Goal: Information Seeking & Learning: Learn about a topic

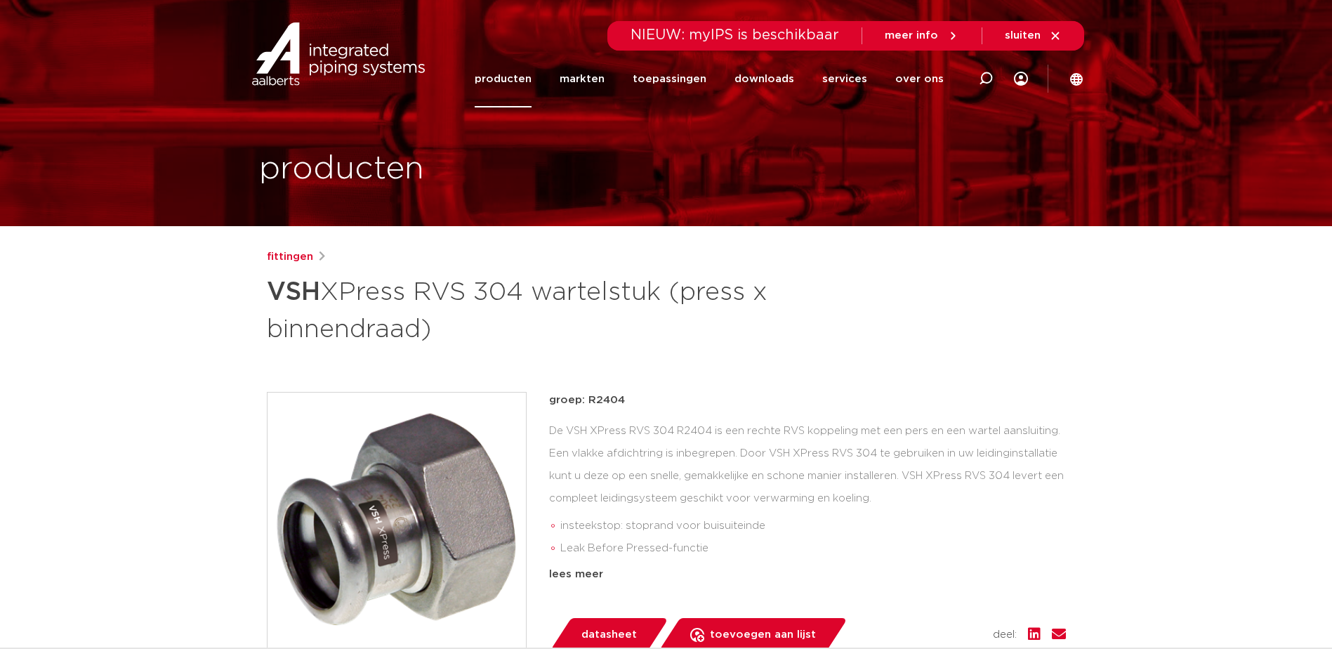
click at [522, 74] on link "producten" at bounding box center [503, 79] width 57 height 57
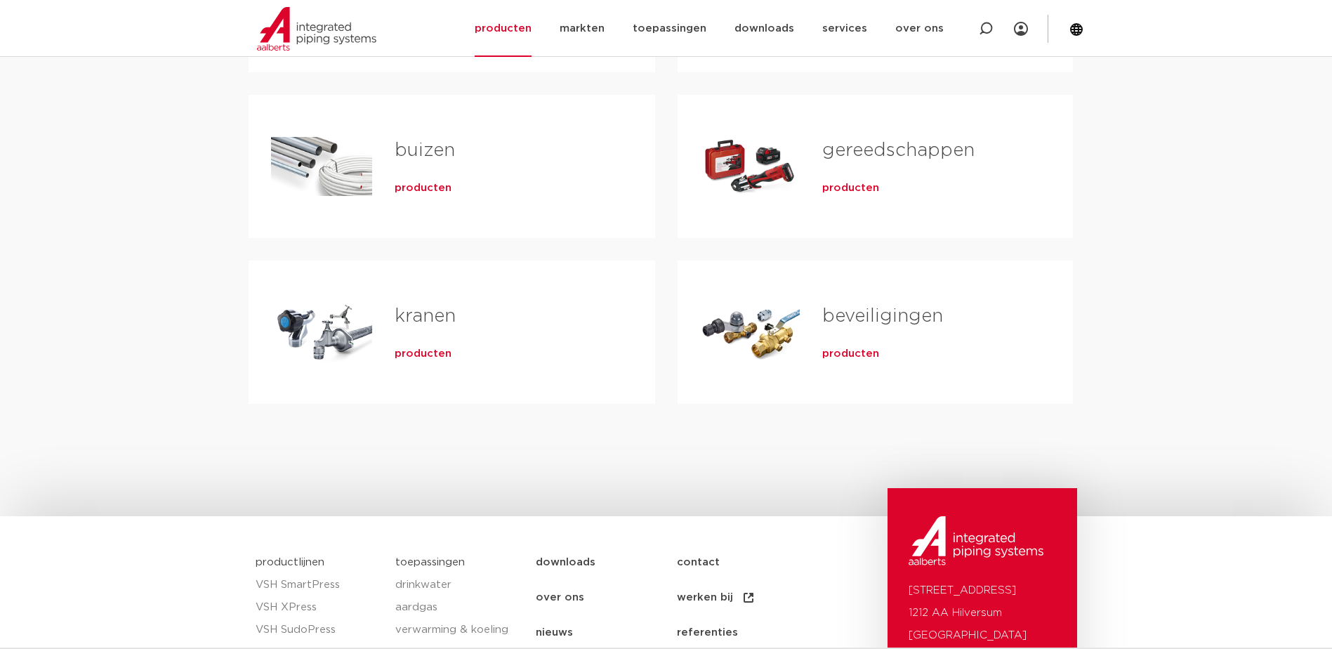
scroll to position [211, 0]
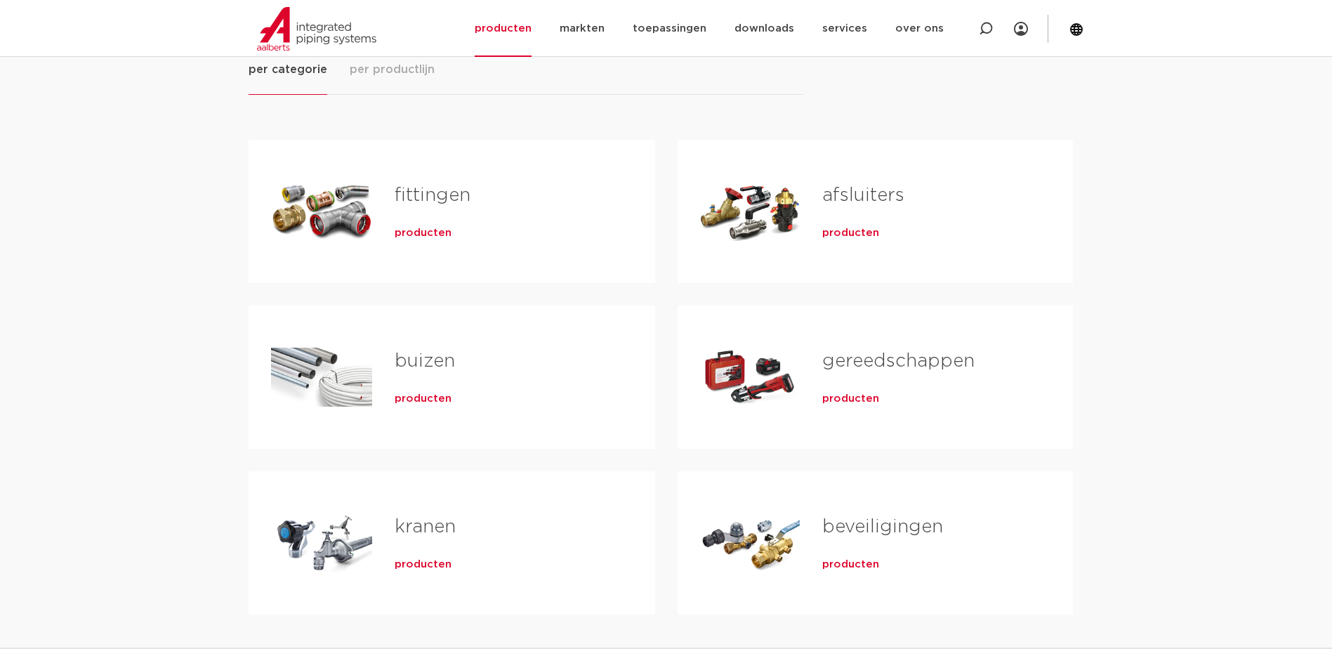
click at [437, 226] on span "producten" at bounding box center [423, 233] width 57 height 14
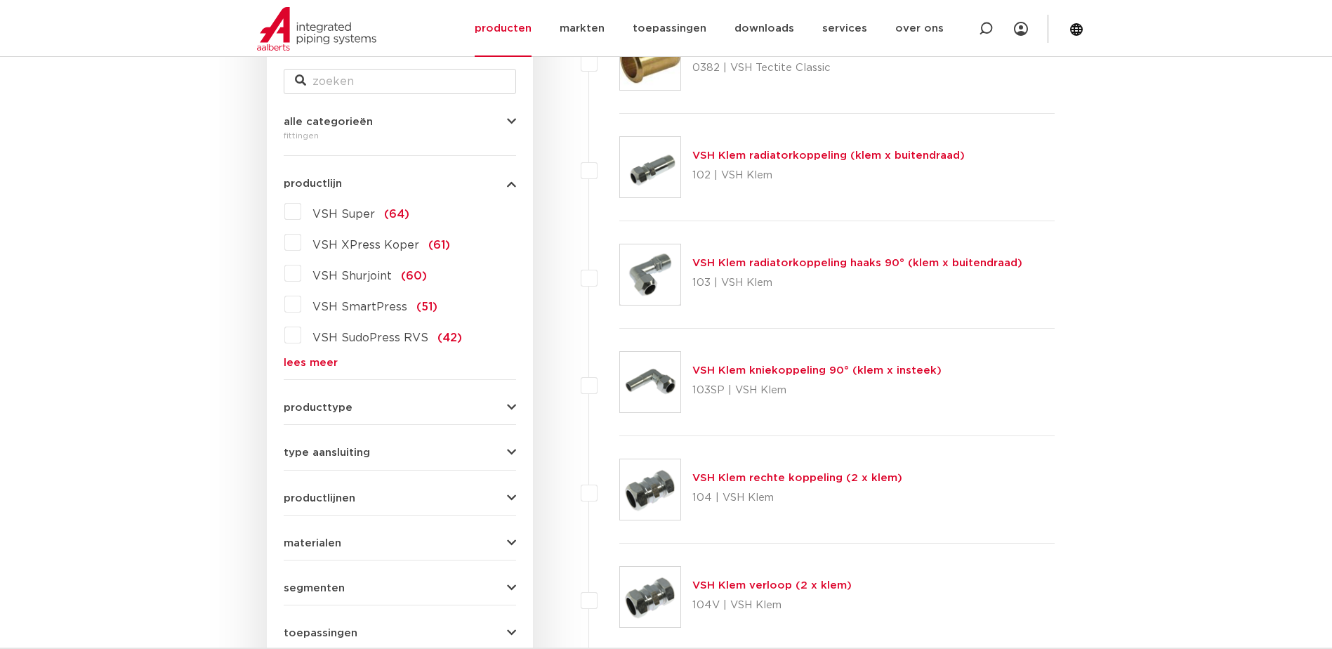
scroll to position [368, 0]
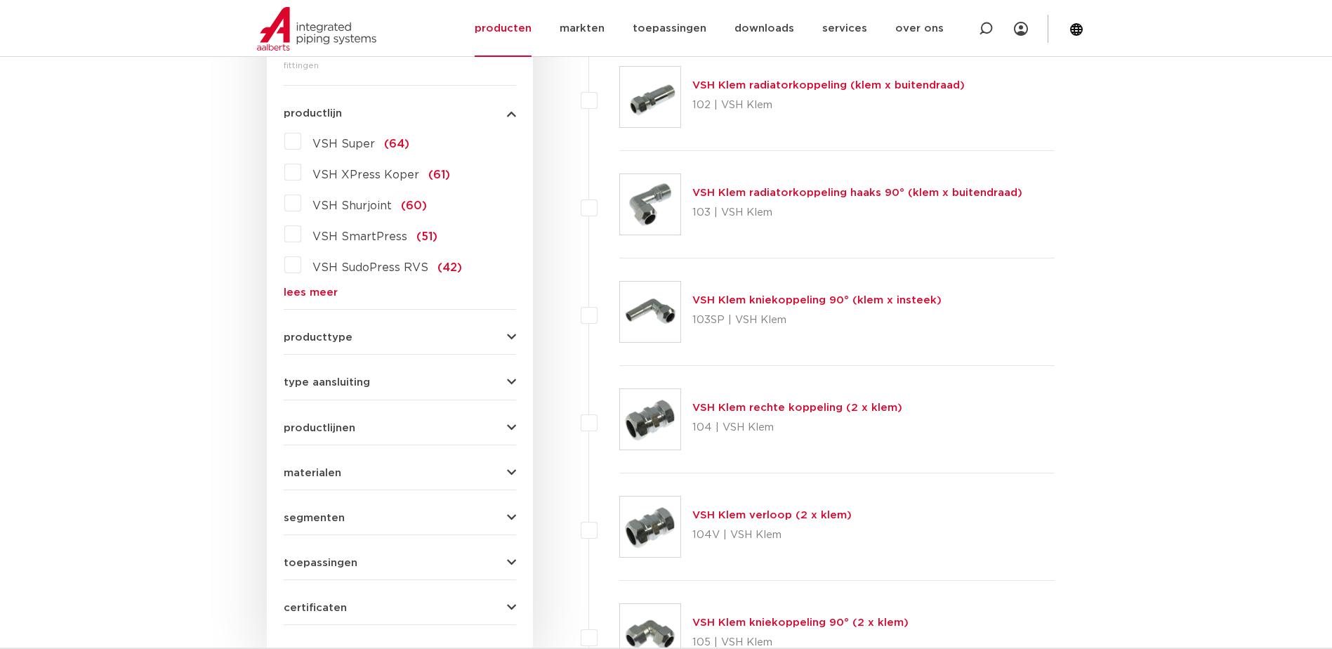
click at [304, 292] on link "lees meer" at bounding box center [400, 292] width 232 height 11
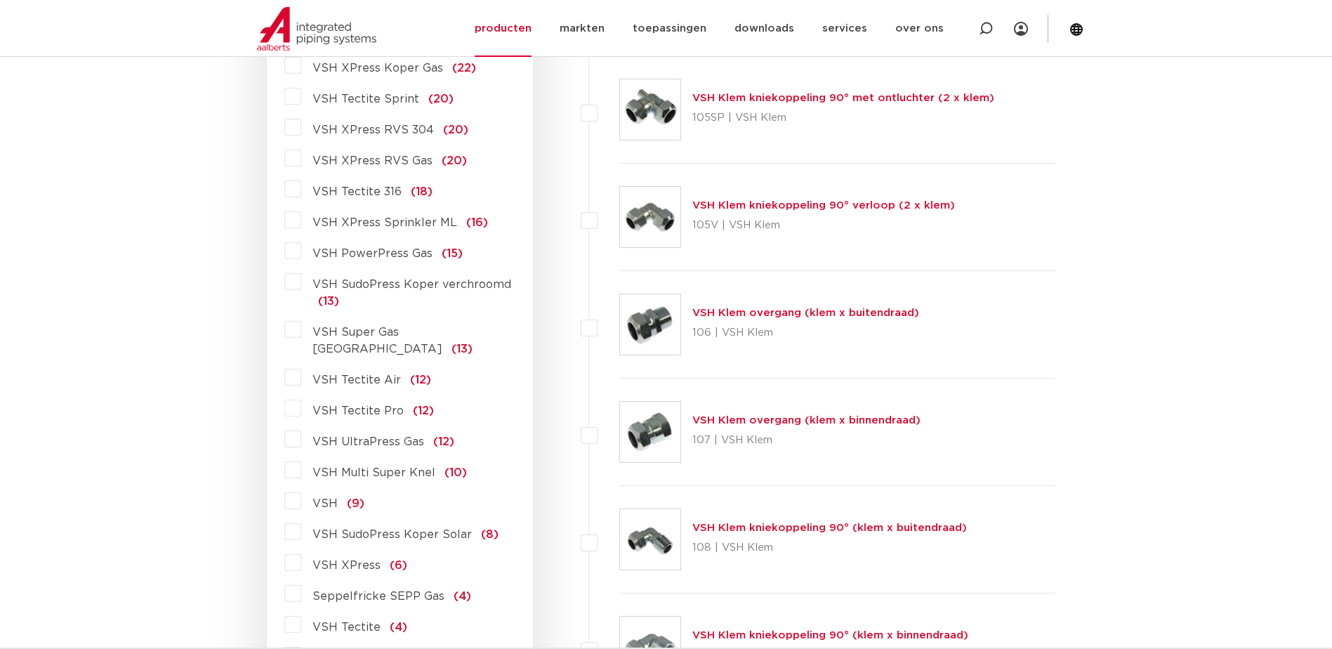
scroll to position [859, 0]
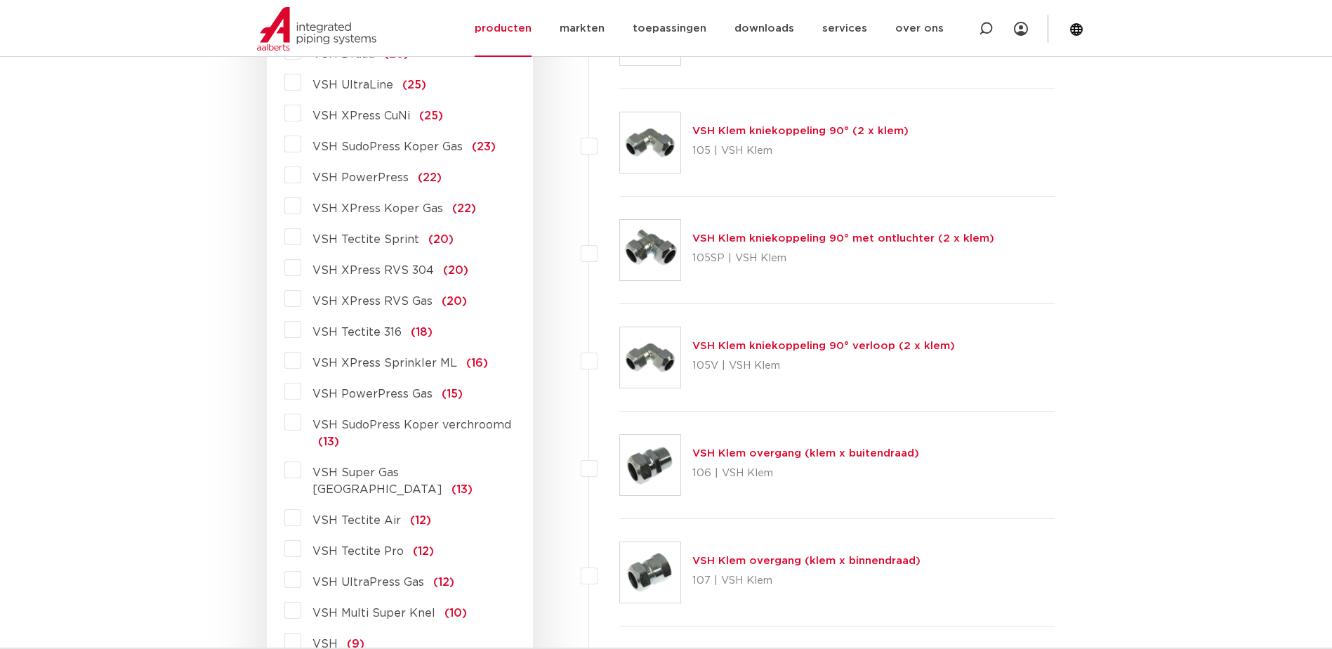
click at [301, 267] on label "VSH XPress RVS 304 (20)" at bounding box center [384, 267] width 167 height 22
click at [0, 0] on input "VSH XPress RVS 304 (20)" at bounding box center [0, 0] width 0 height 0
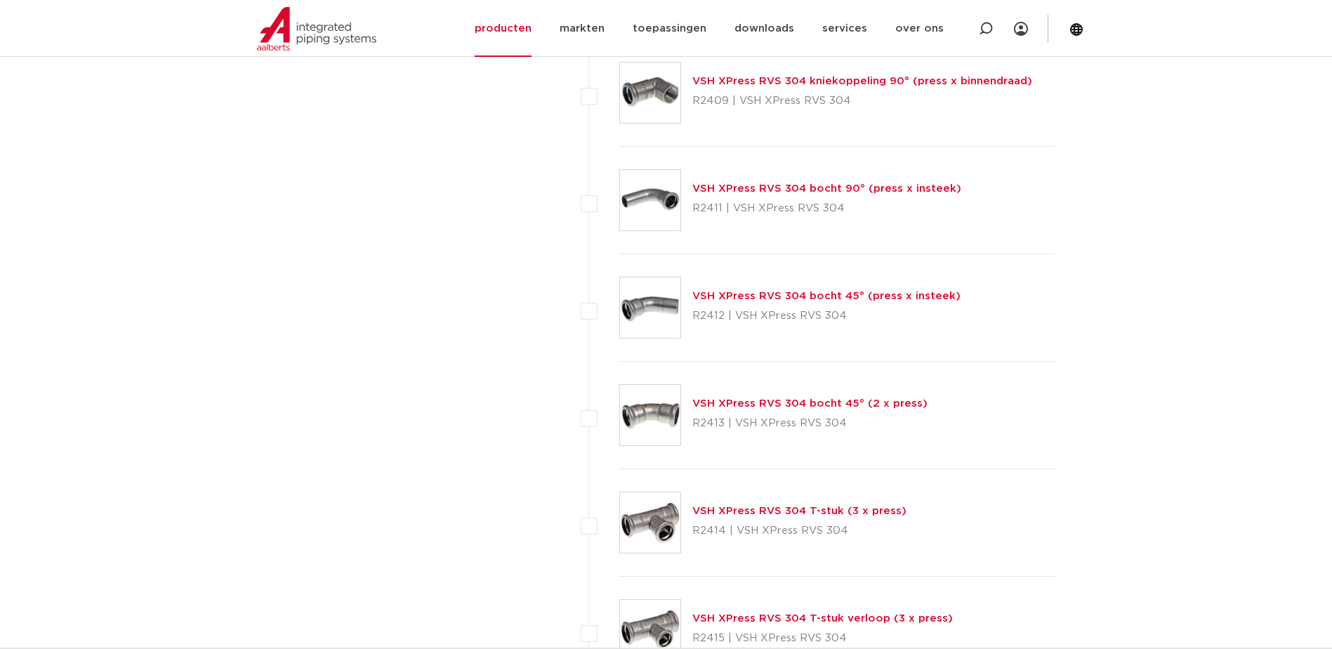
scroll to position [666, 0]
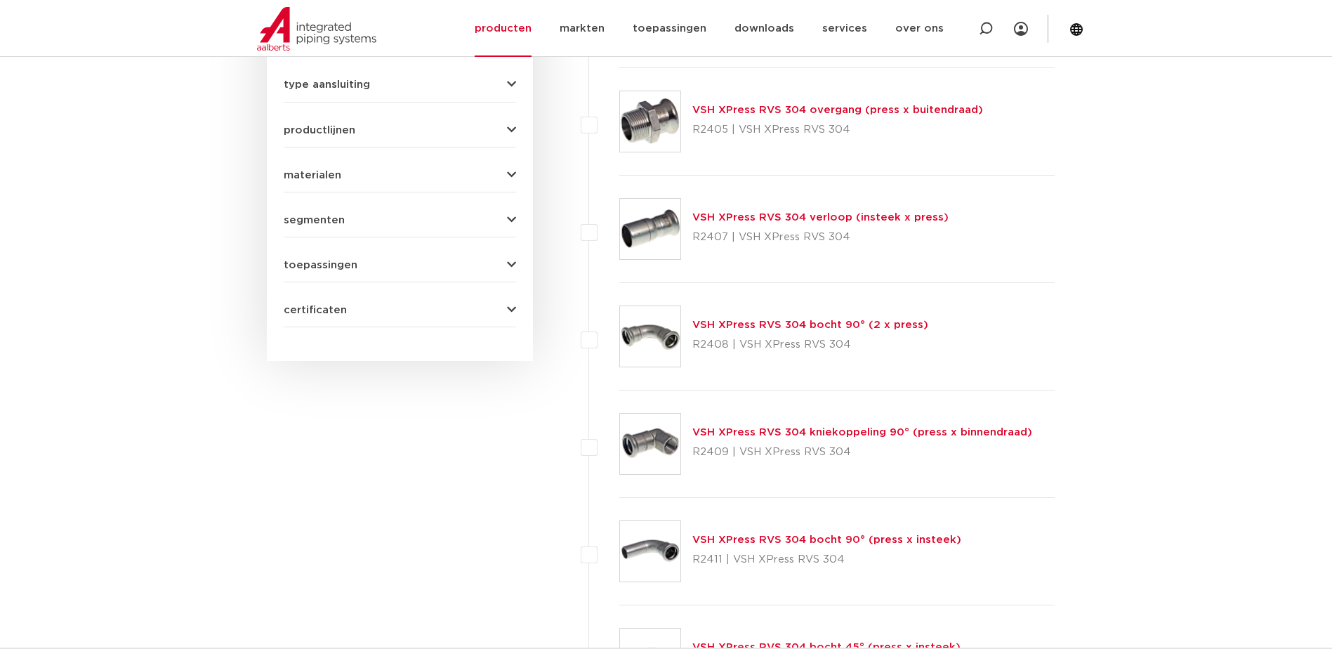
click at [331, 310] on span "certificaten" at bounding box center [315, 310] width 63 height 11
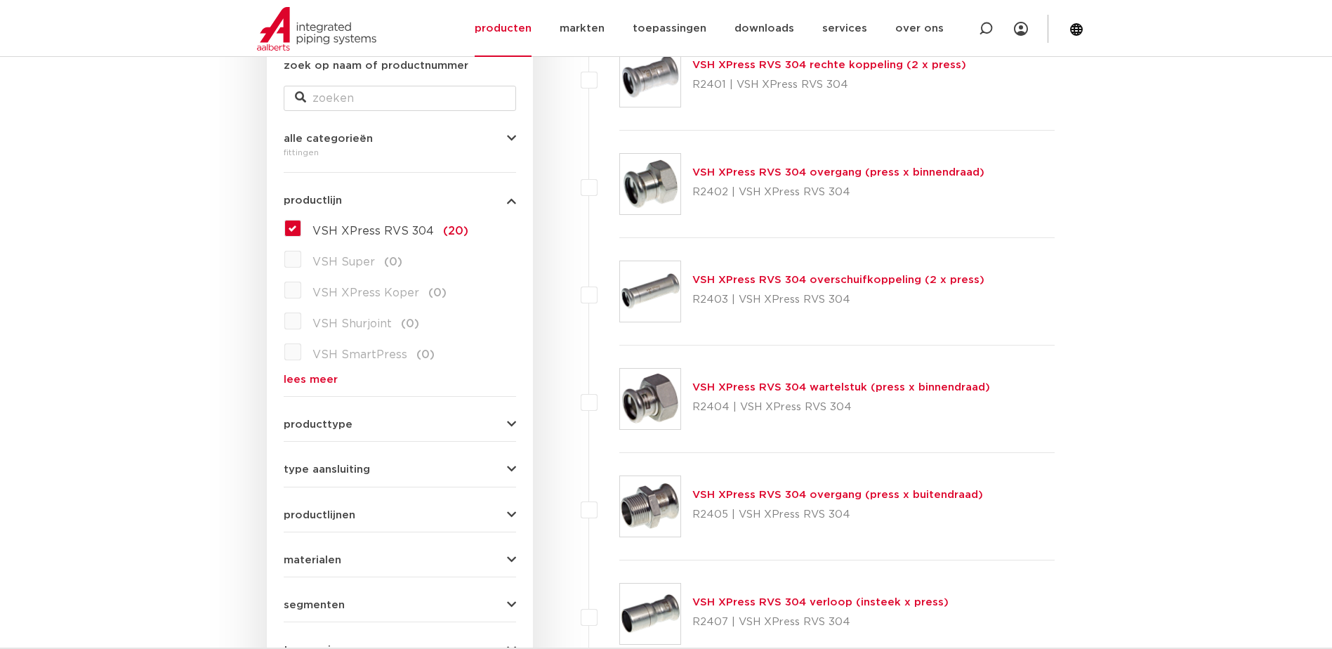
scroll to position [562, 0]
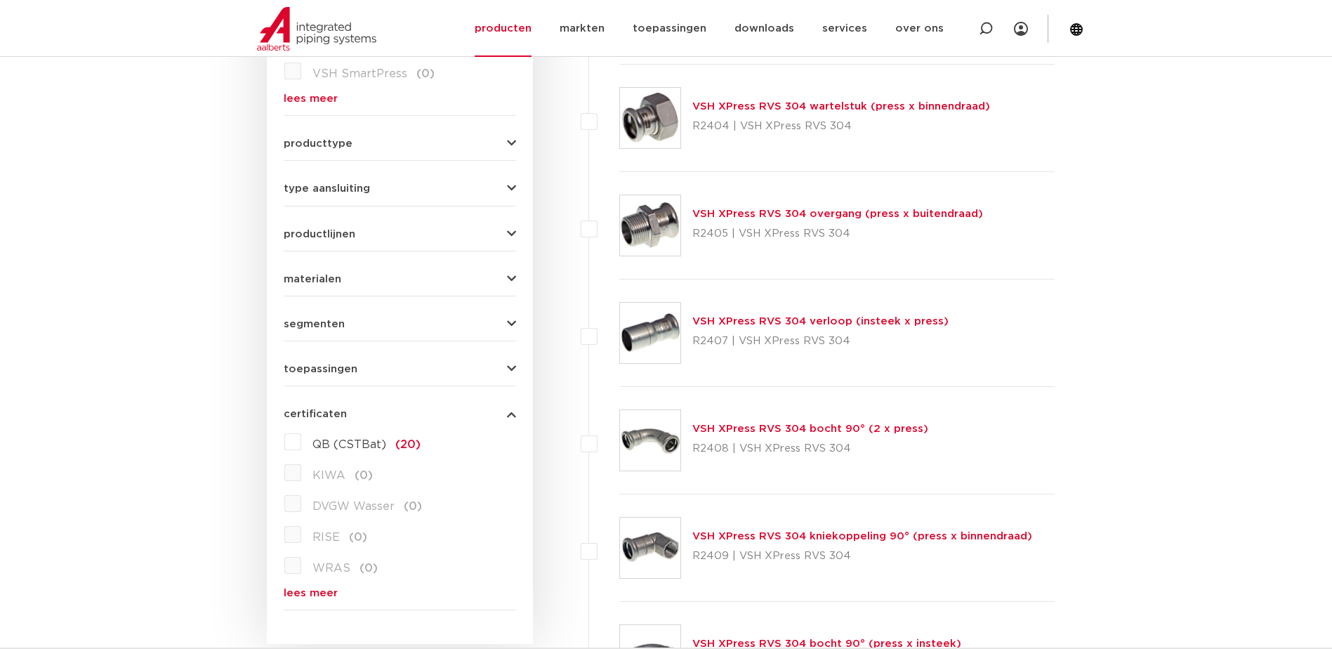
click at [756, 429] on link "VSH XPress RVS 304 bocht 90° (2 x press)" at bounding box center [810, 428] width 236 height 11
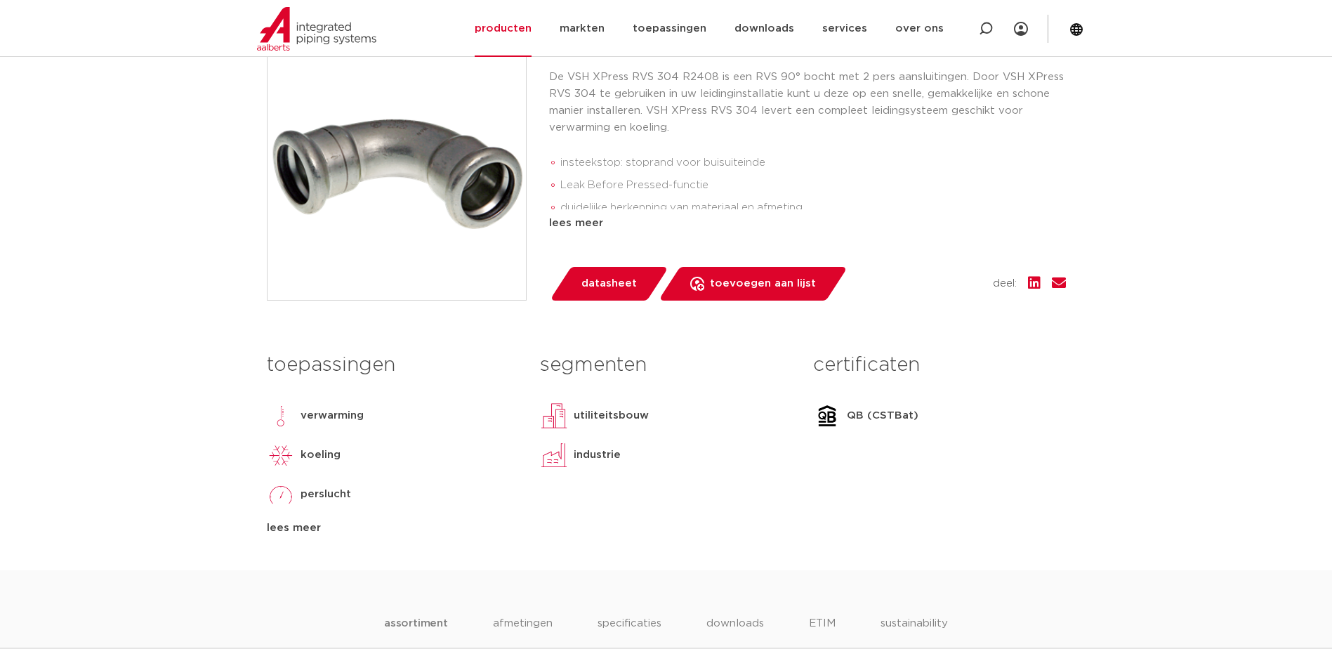
scroll to position [421, 0]
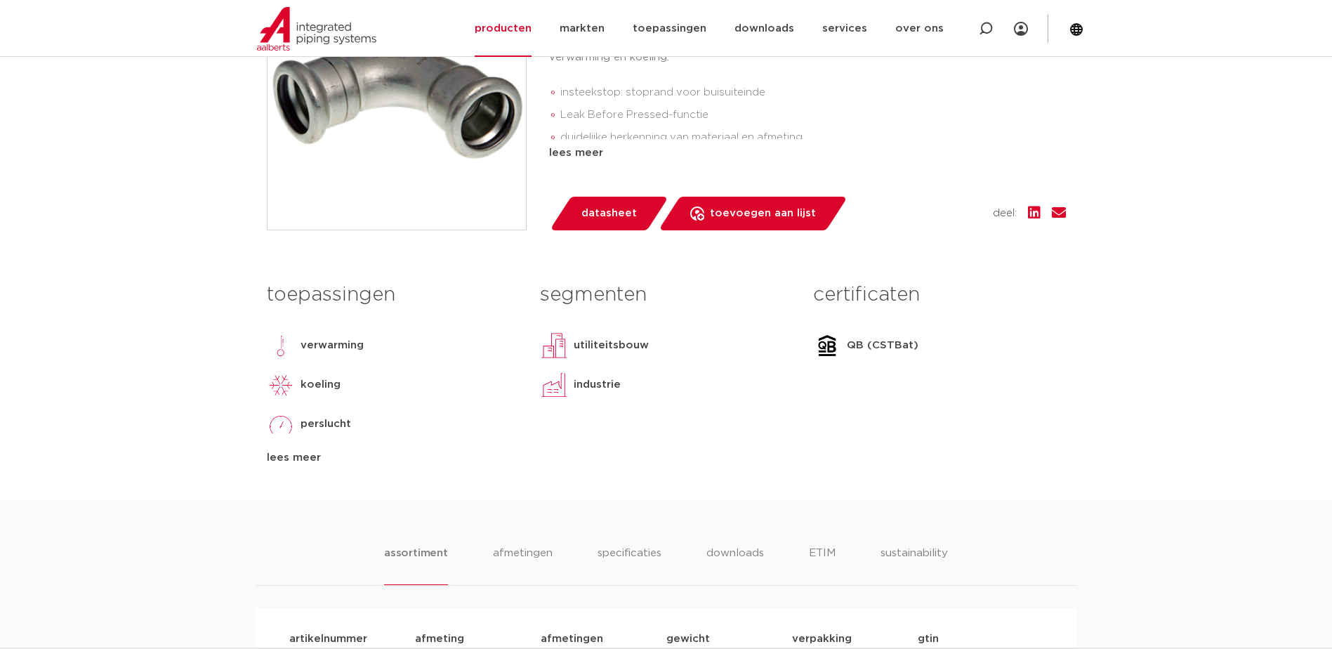
click at [826, 352] on img at bounding box center [827, 345] width 28 height 28
click at [859, 341] on p "QB (CSTBat)" at bounding box center [883, 345] width 72 height 17
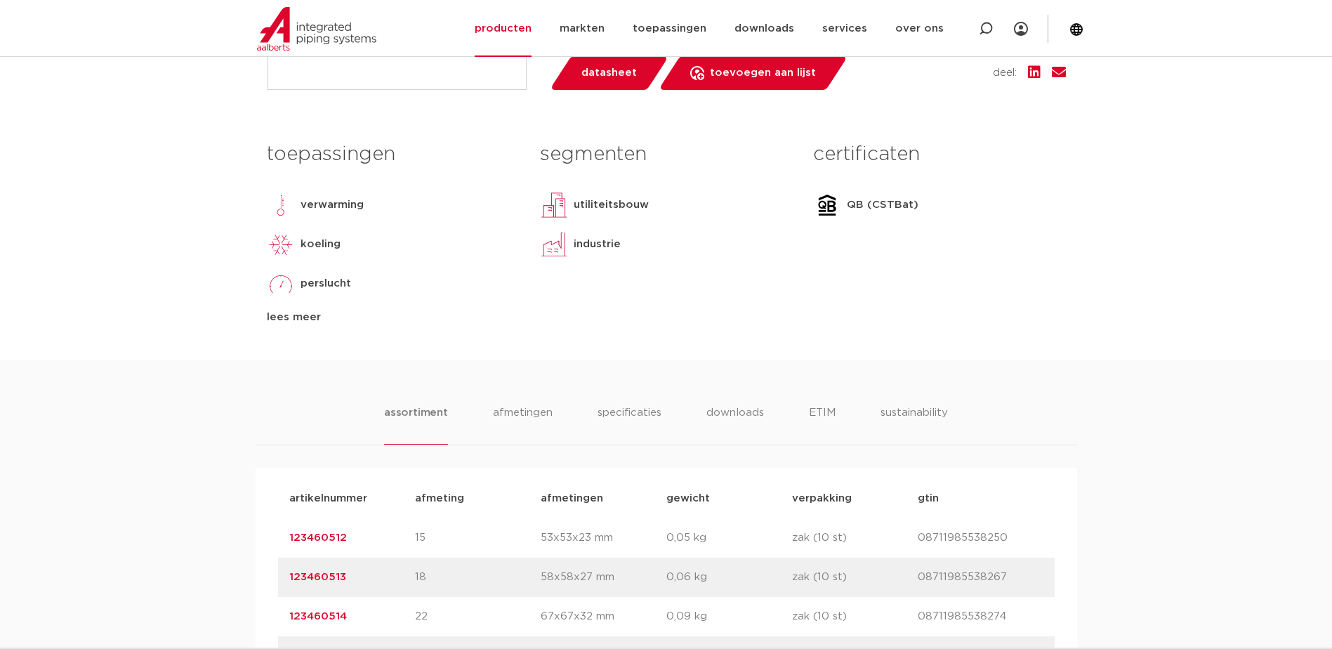
scroll to position [702, 0]
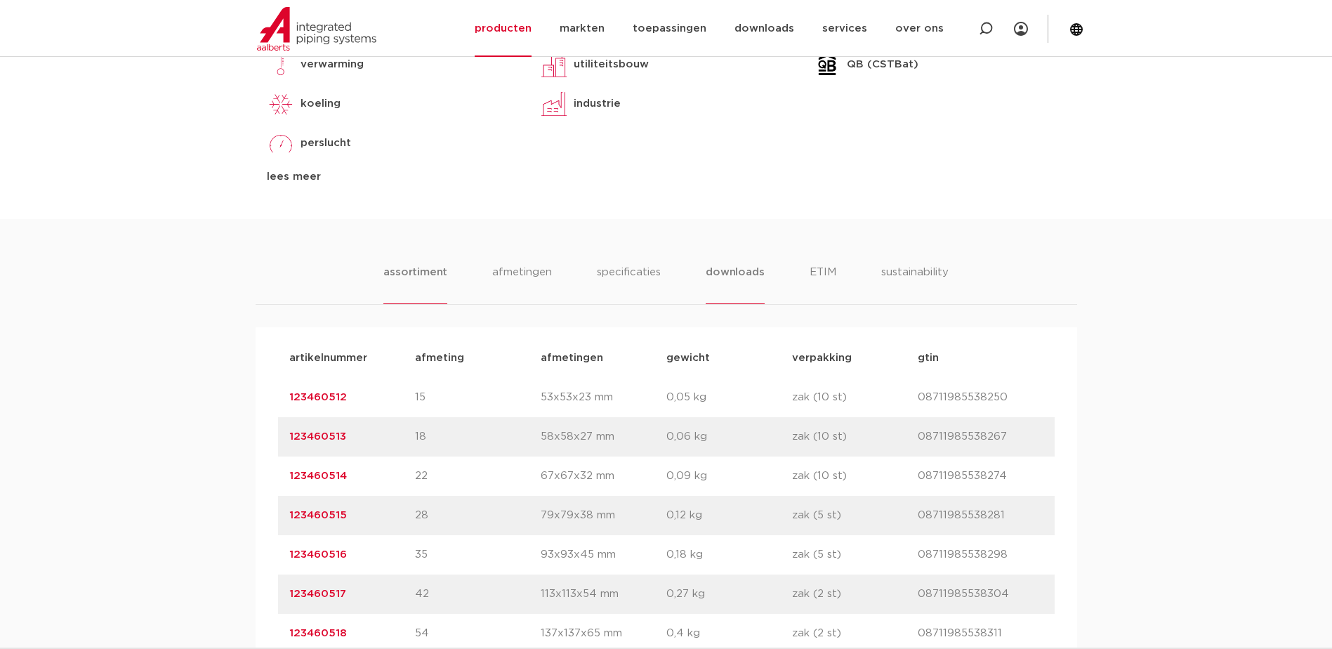
click at [713, 273] on li "downloads" at bounding box center [735, 284] width 58 height 40
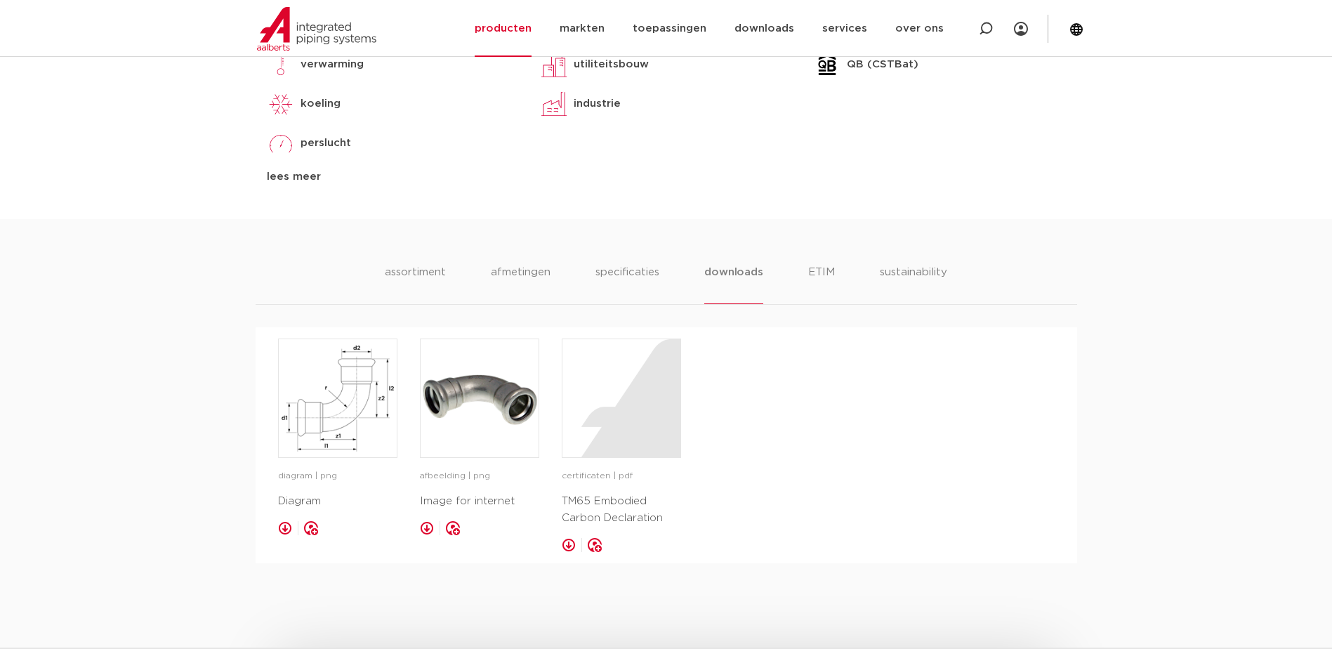
click at [947, 276] on div "assortiment [GEOGRAPHIC_DATA] specificaties downloads ETIM sustainability" at bounding box center [666, 284] width 821 height 41
click at [918, 272] on li "sustainability" at bounding box center [913, 284] width 69 height 40
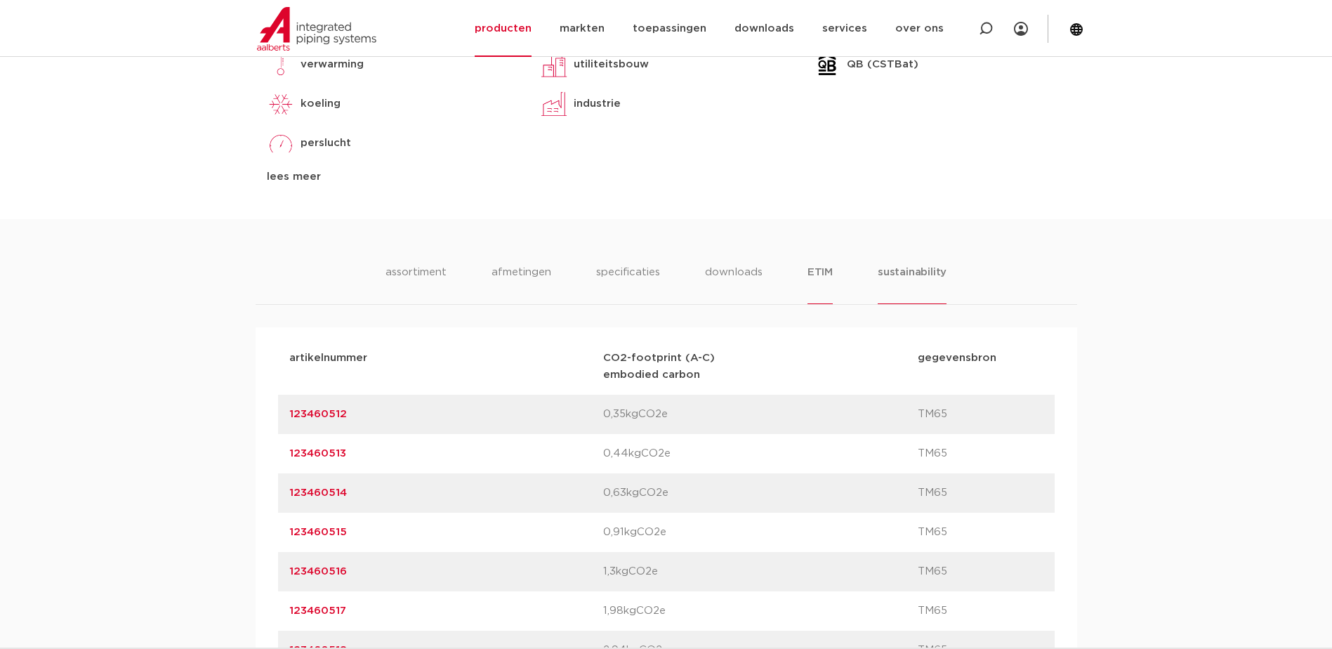
click at [815, 271] on li "ETIM" at bounding box center [819, 284] width 25 height 40
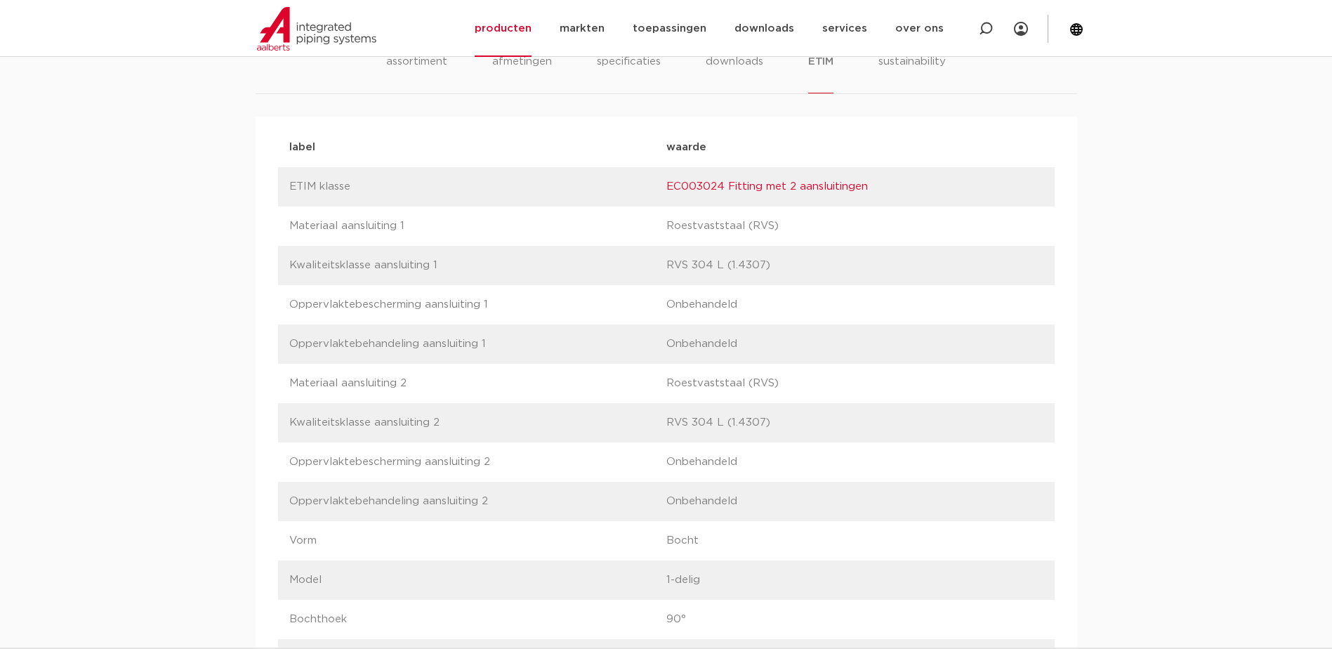
scroll to position [491, 0]
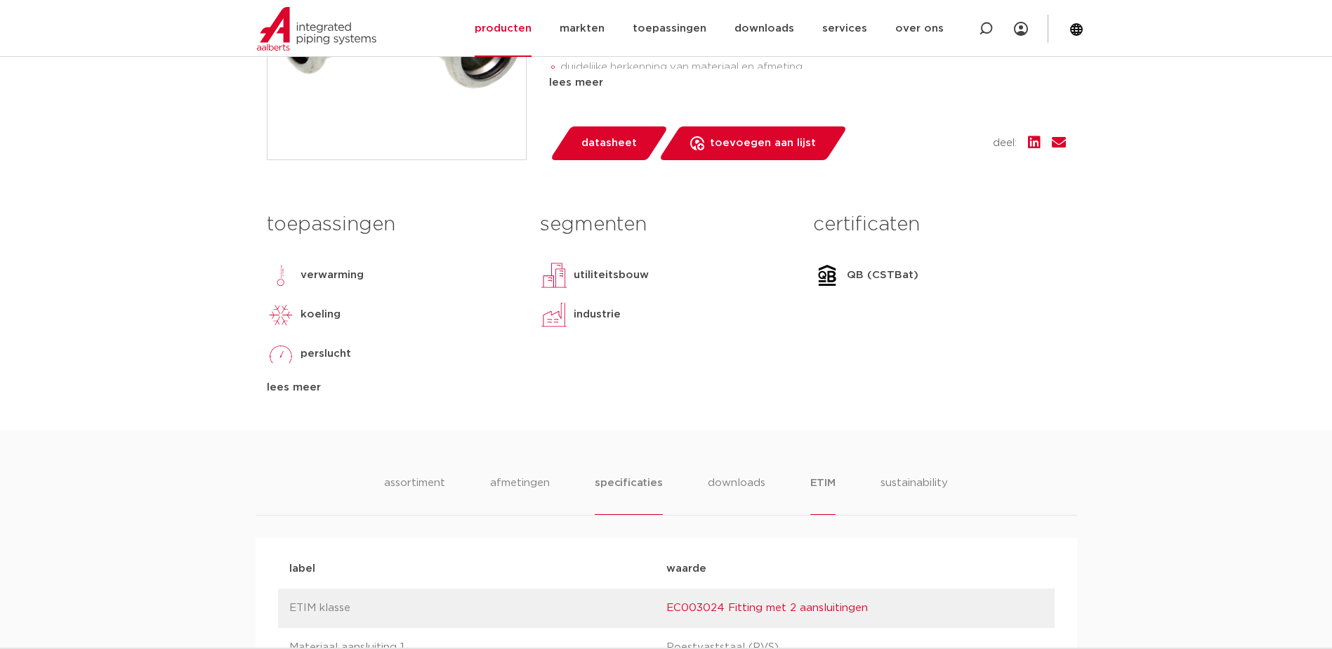
click at [617, 475] on li "specificaties" at bounding box center [628, 495] width 67 height 40
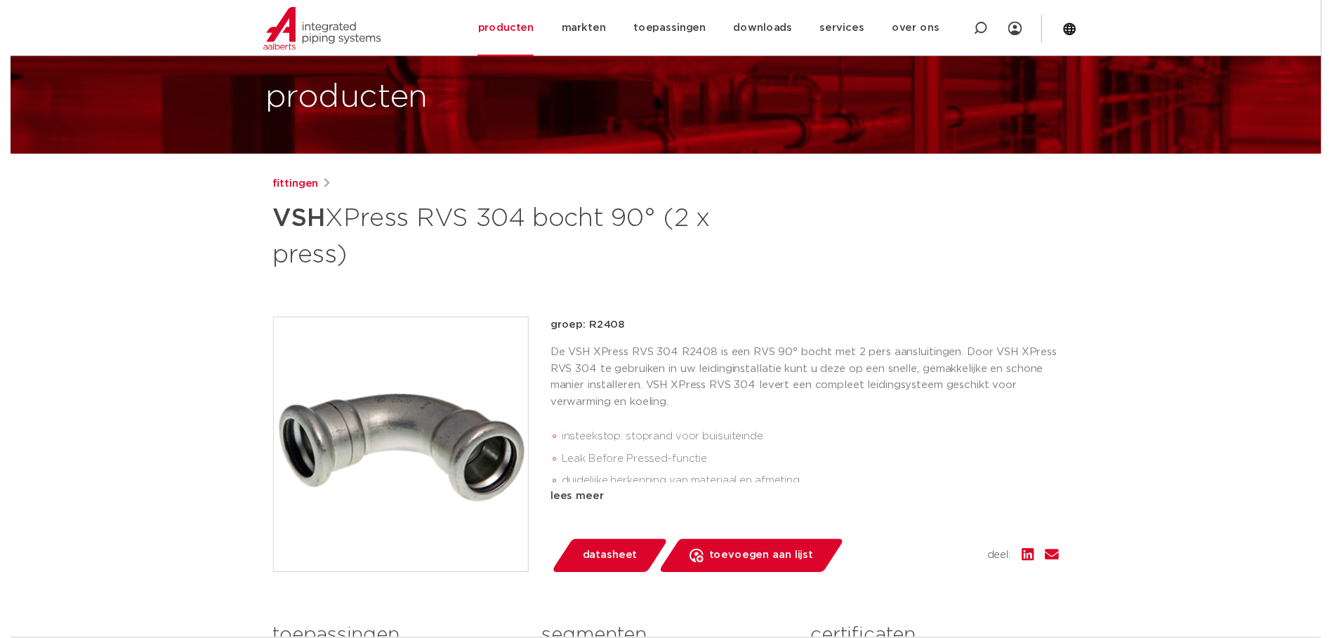
scroll to position [140, 0]
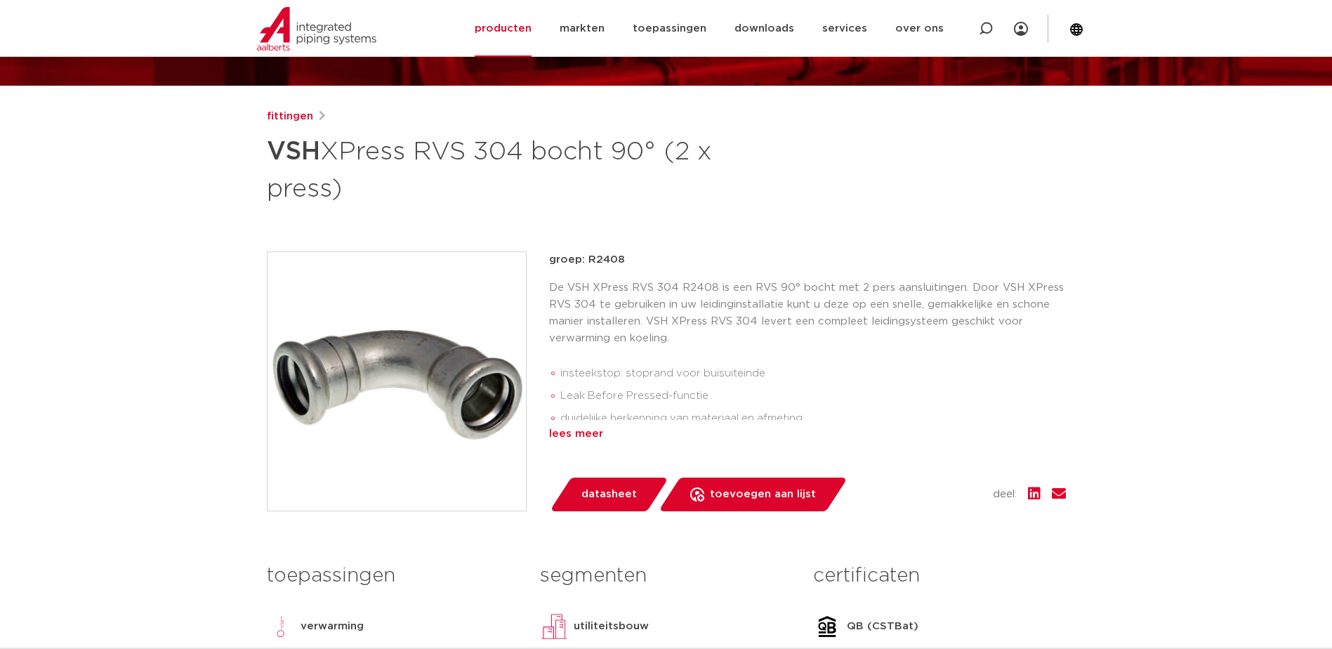
click at [579, 432] on div "lees meer" at bounding box center [807, 433] width 517 height 17
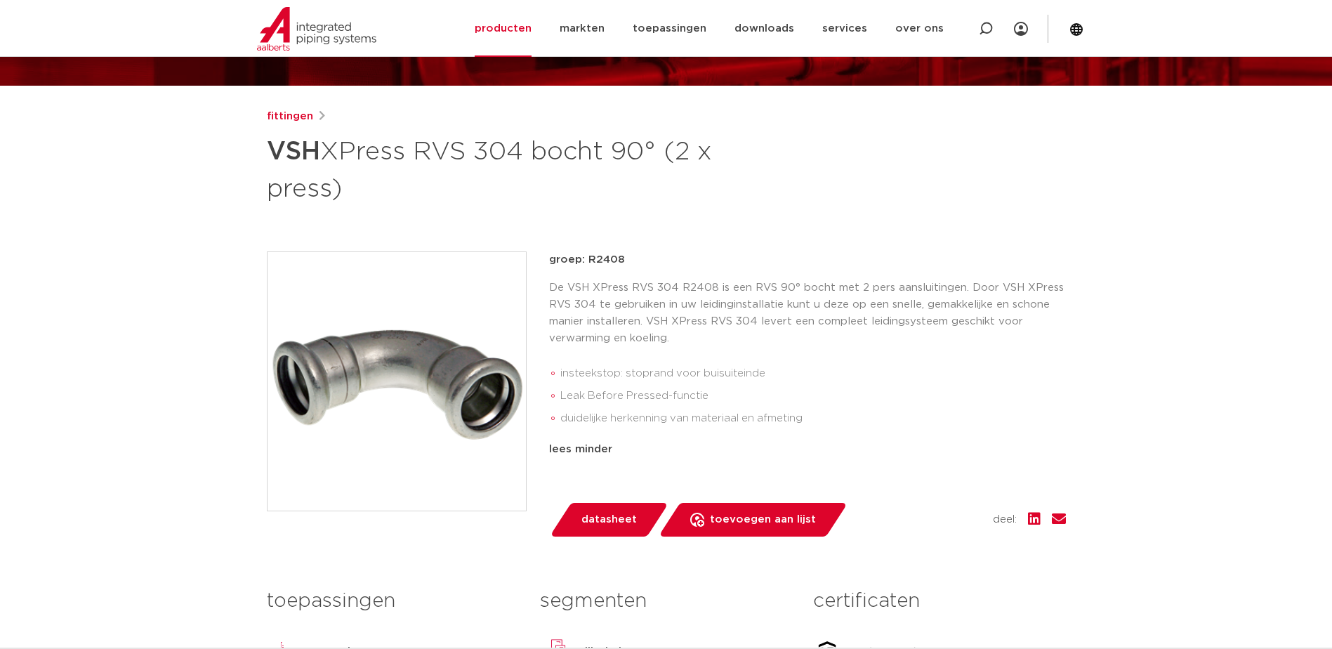
click at [595, 517] on span "datasheet" at bounding box center [608, 519] width 55 height 22
